Goal: Information Seeking & Learning: Learn about a topic

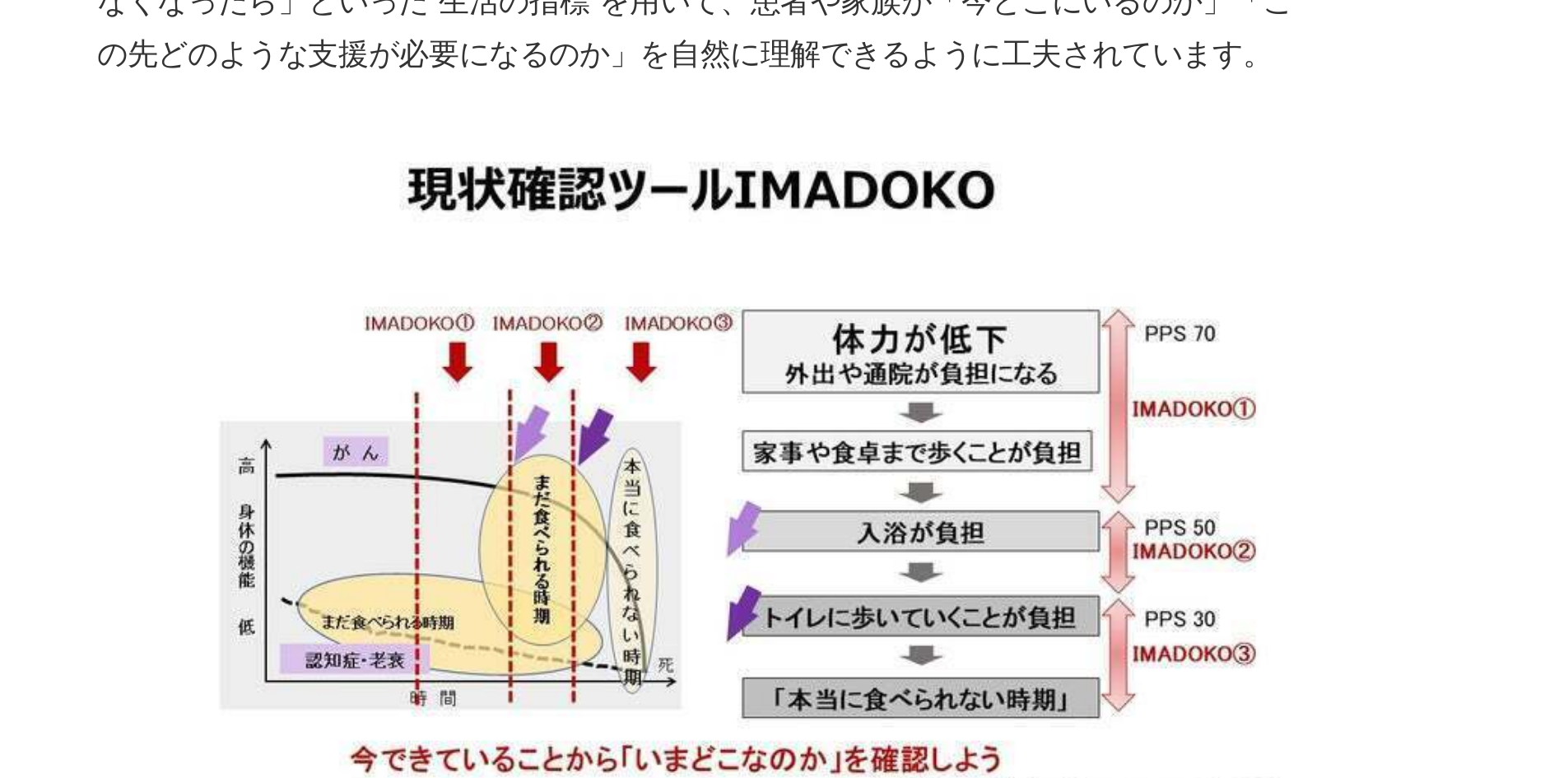
scroll to position [2672, 0]
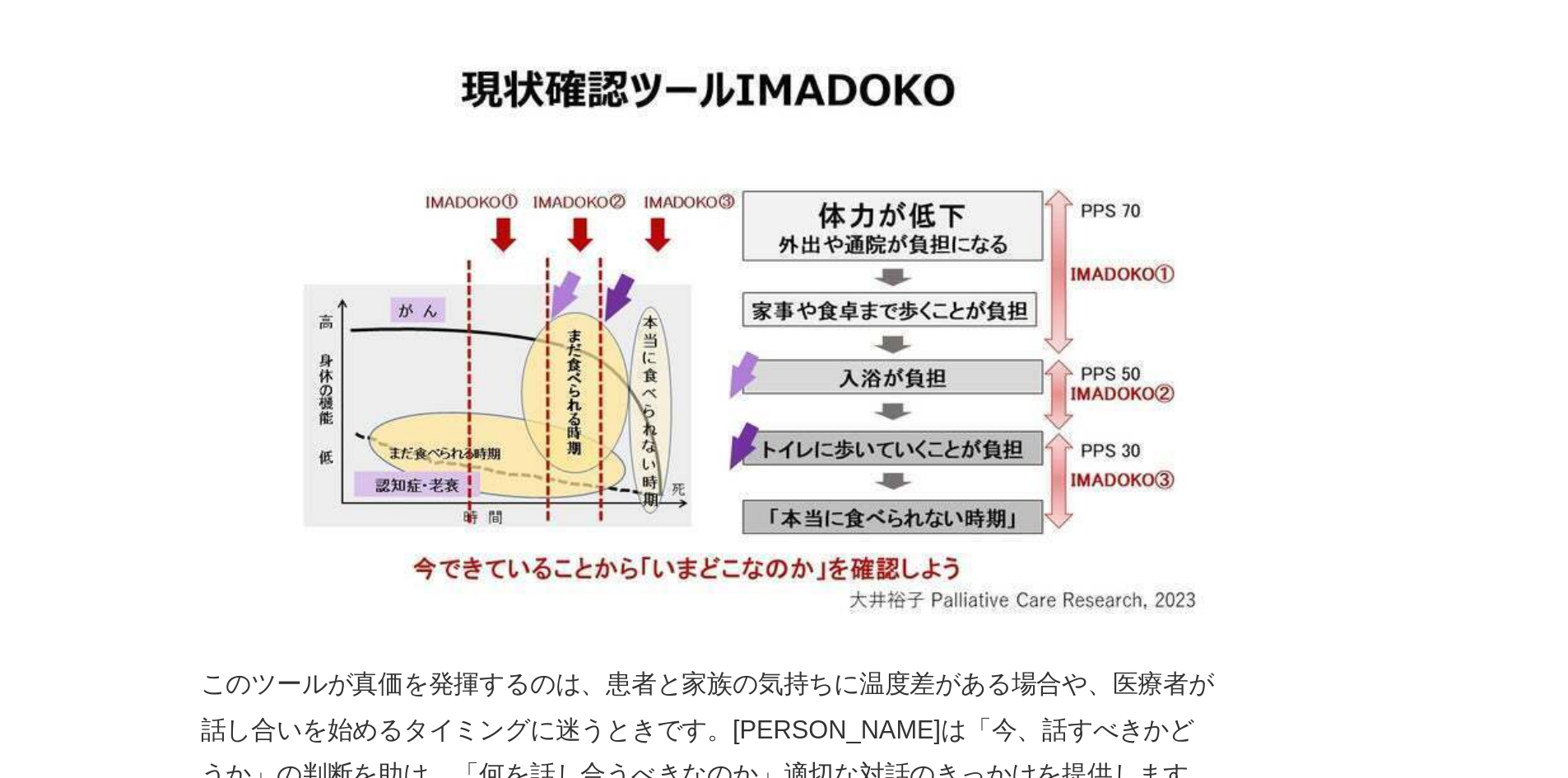
click at [559, 177] on img at bounding box center [611, 208] width 527 height 296
